Goal: Transaction & Acquisition: Purchase product/service

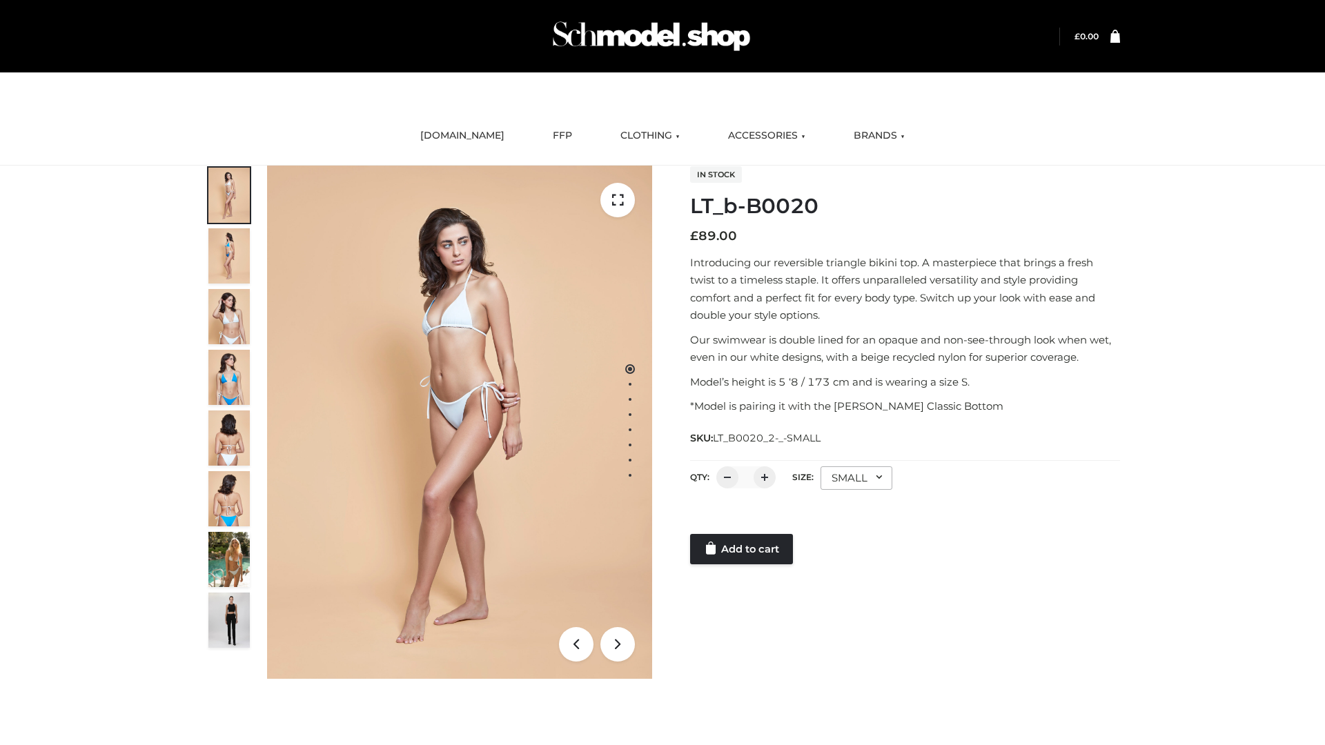
click at [743, 549] on link "Add to cart" at bounding box center [741, 549] width 103 height 30
